Goal: Transaction & Acquisition: Purchase product/service

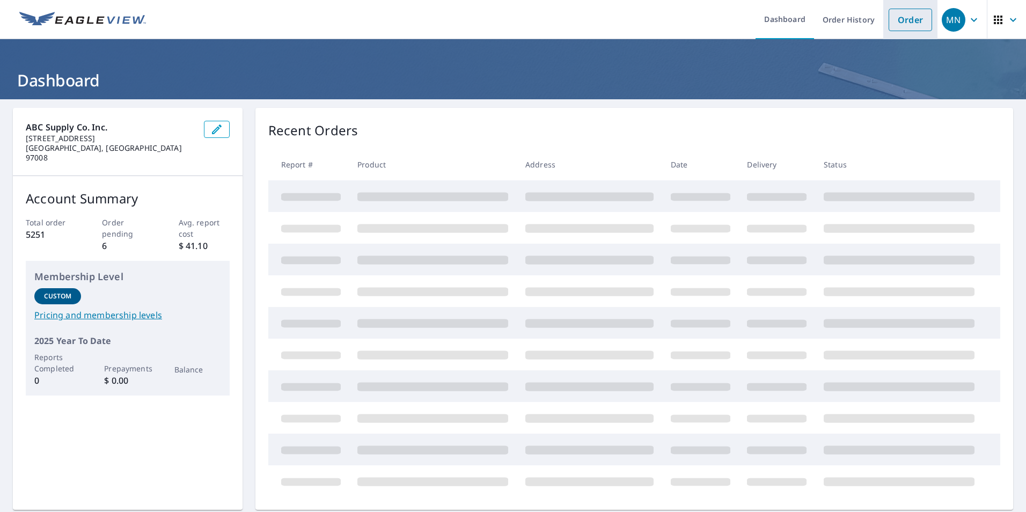
click at [902, 26] on link "Order" at bounding box center [910, 20] width 43 height 23
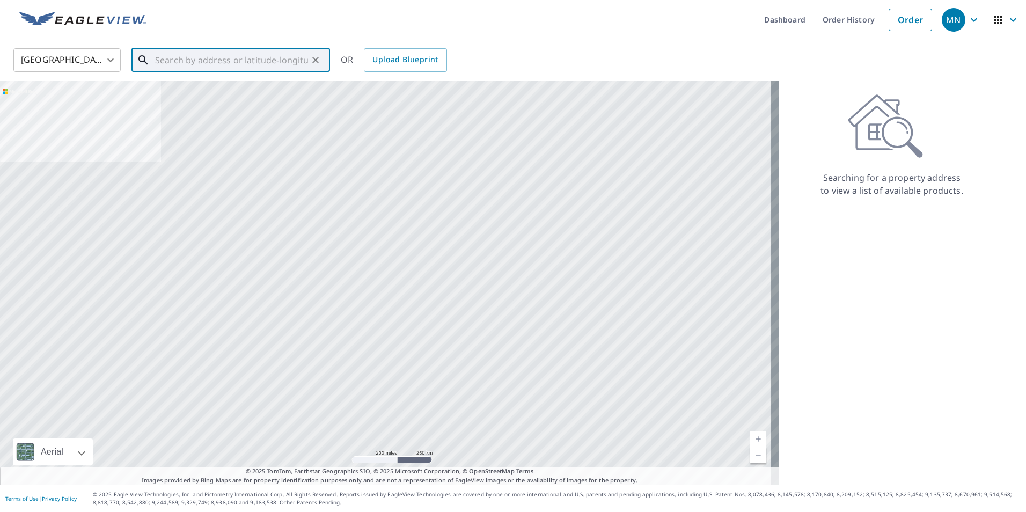
click at [267, 57] on input "text" at bounding box center [231, 60] width 153 height 30
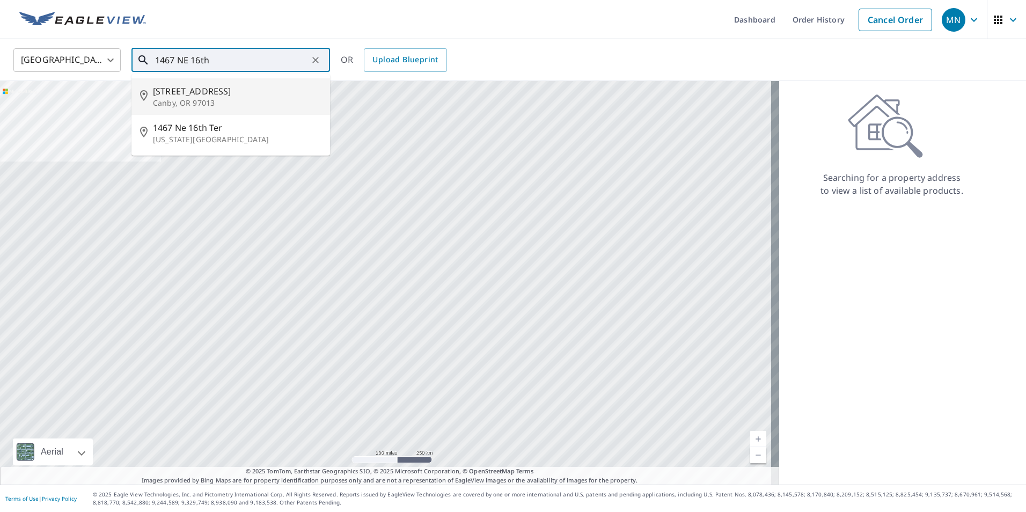
click at [210, 106] on p "Canby, OR 97013" at bounding box center [237, 103] width 169 height 11
type input "[STREET_ADDRESS]"
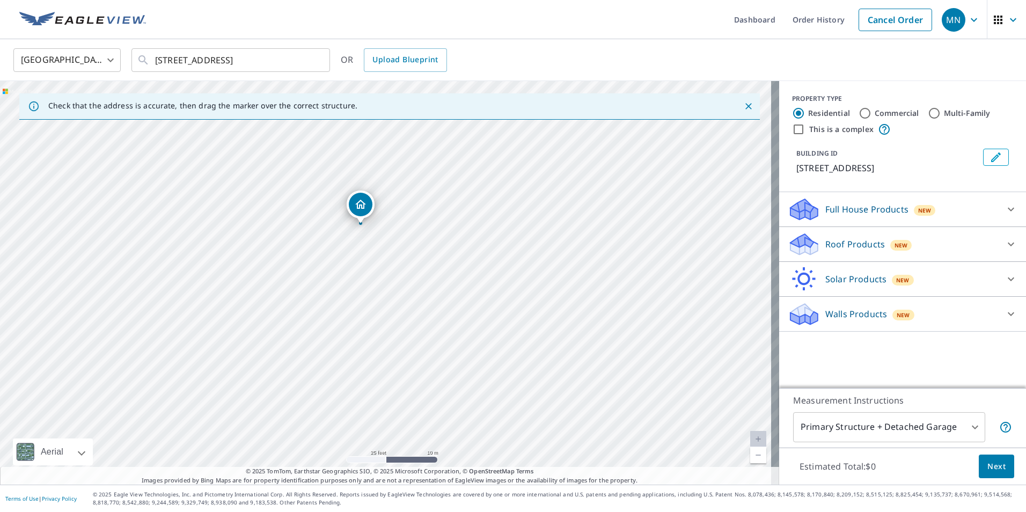
click at [860, 241] on p "Roof Products" at bounding box center [855, 244] width 60 height 13
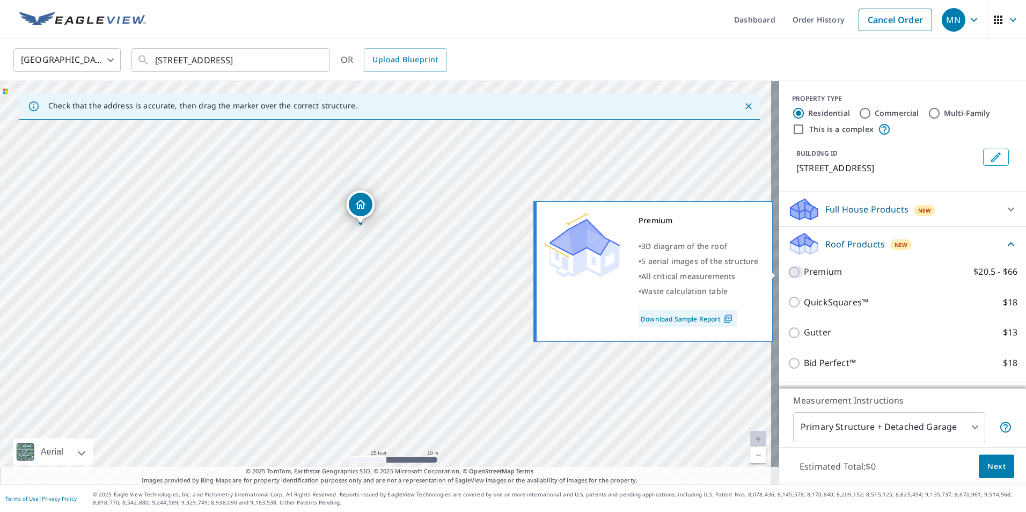
click at [792, 275] on input "Premium $20.5 - $66" at bounding box center [796, 272] width 16 height 13
checkbox input "true"
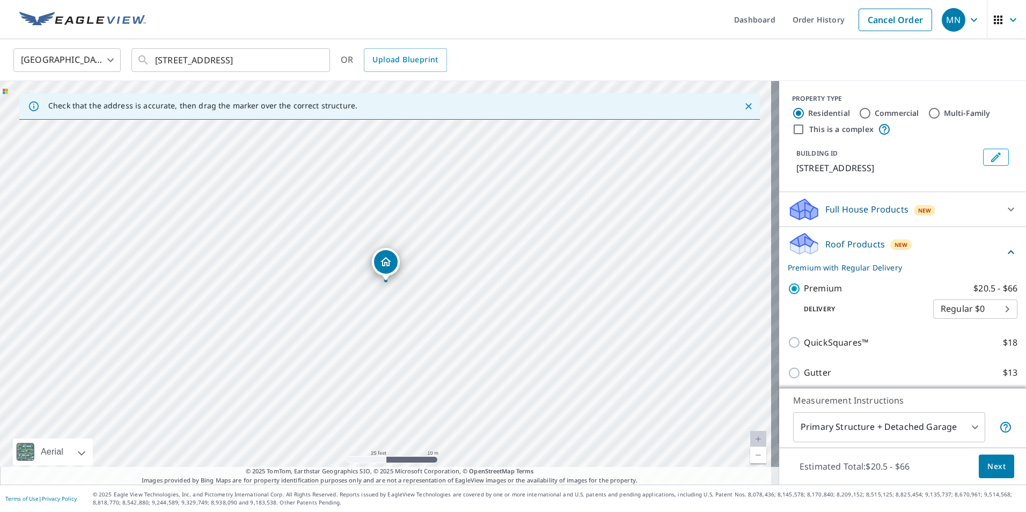
click at [1000, 465] on button "Next" at bounding box center [996, 467] width 35 height 24
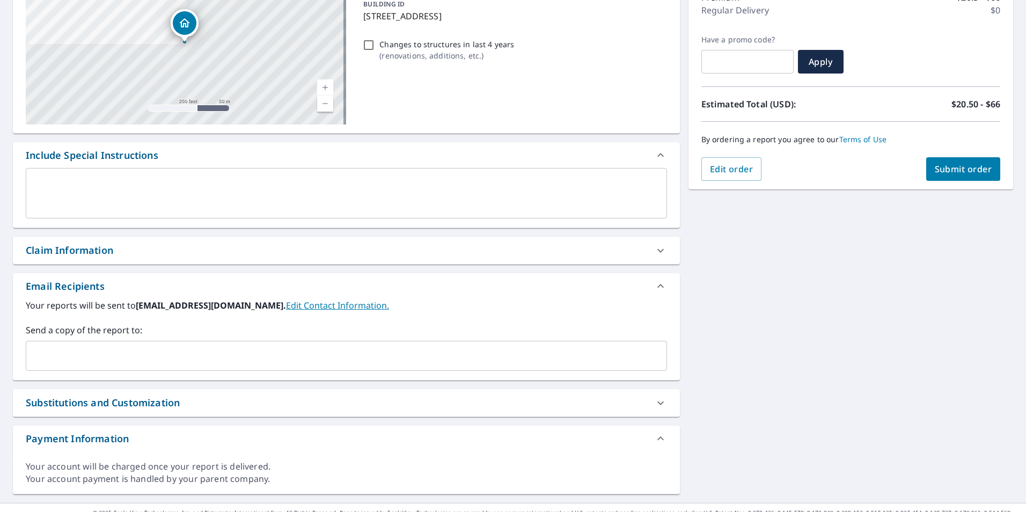
scroll to position [171, 0]
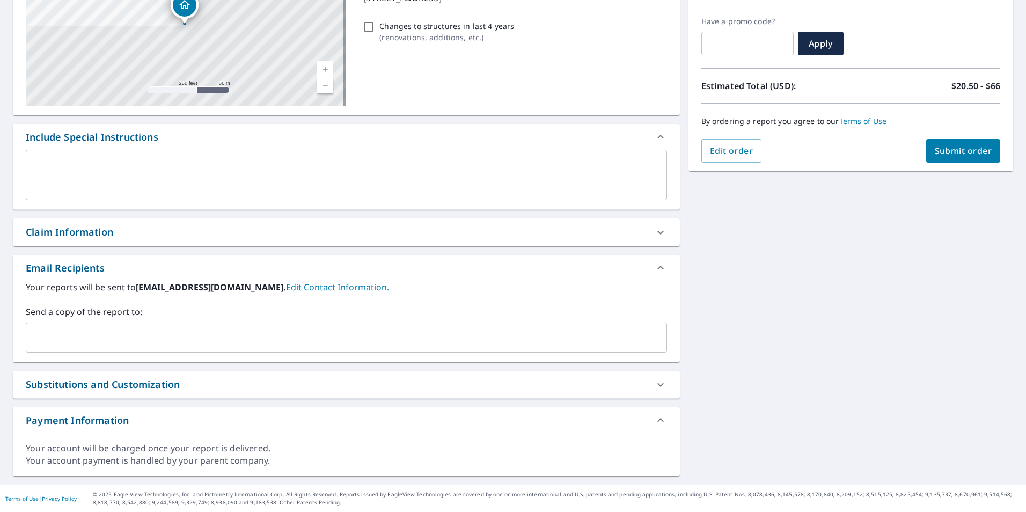
click at [147, 327] on div "​" at bounding box center [346, 338] width 641 height 30
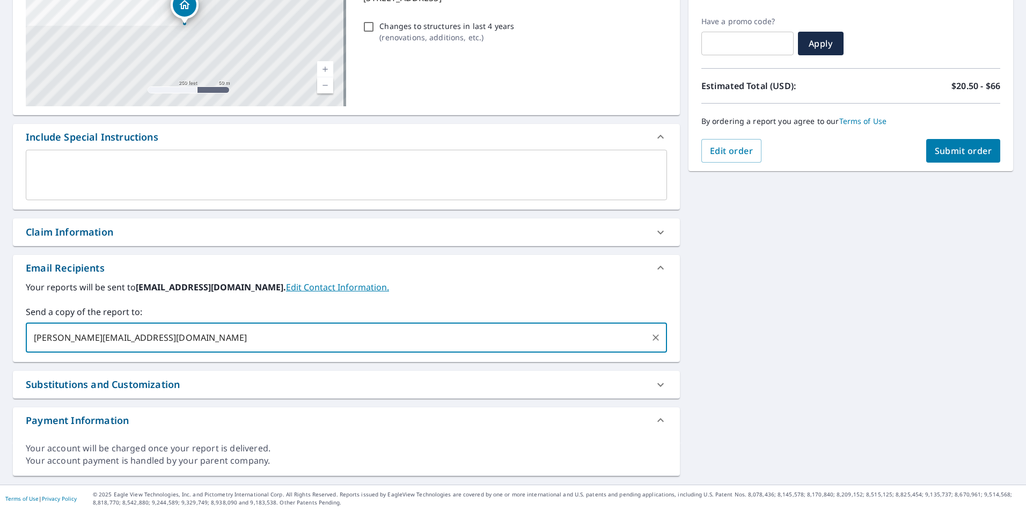
type input "[PERSON_NAME][EMAIL_ADDRESS][DOMAIN_NAME]"
click at [948, 158] on button "Submit order" at bounding box center [963, 151] width 75 height 24
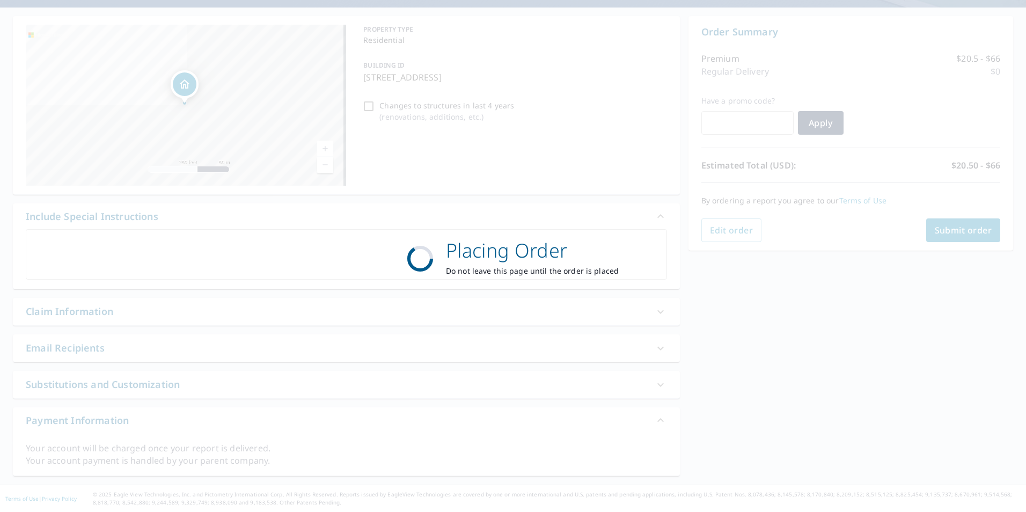
scroll to position [92, 0]
